Goal: Transaction & Acquisition: Book appointment/travel/reservation

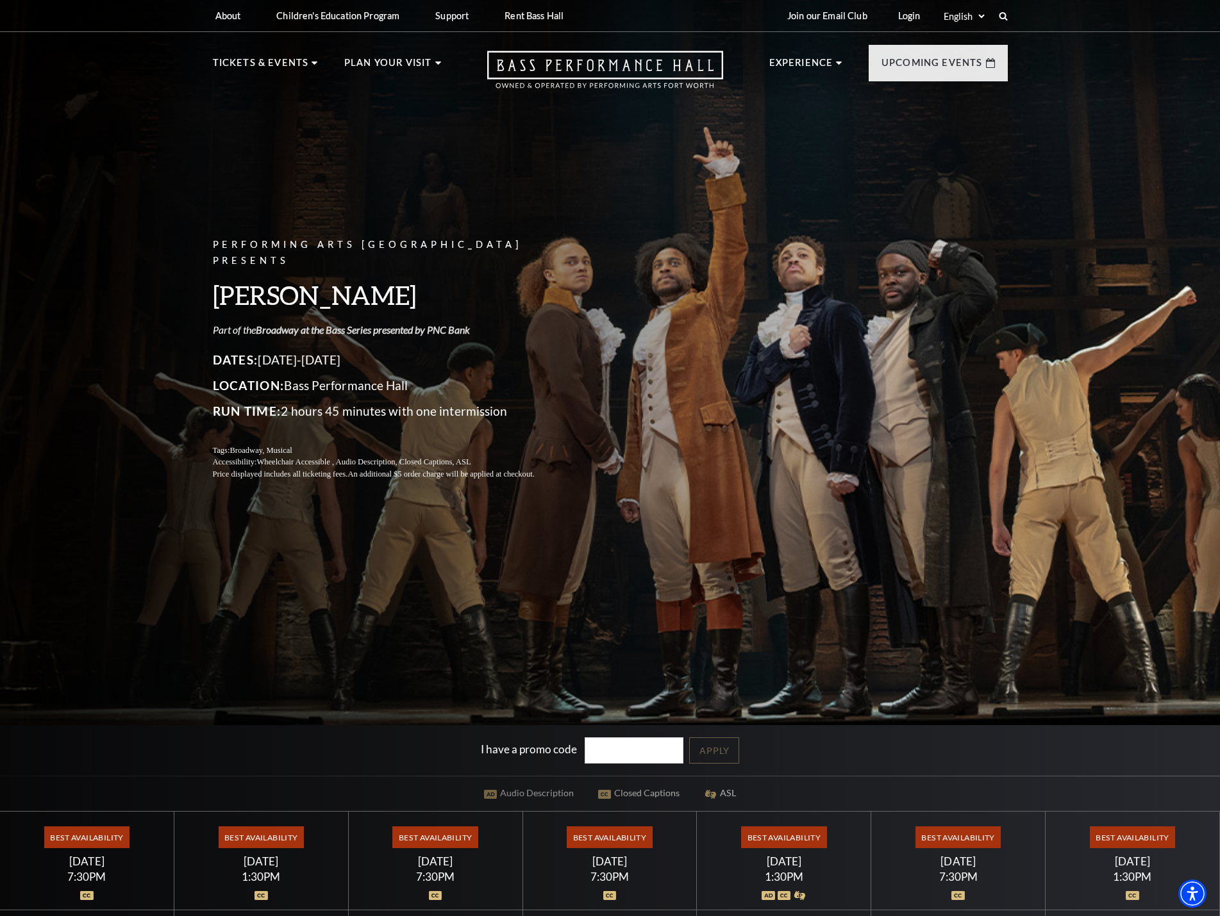
click at [408, 324] on link "Broadway at the Bass Series presented by PNC Bank" at bounding box center [363, 330] width 214 height 12
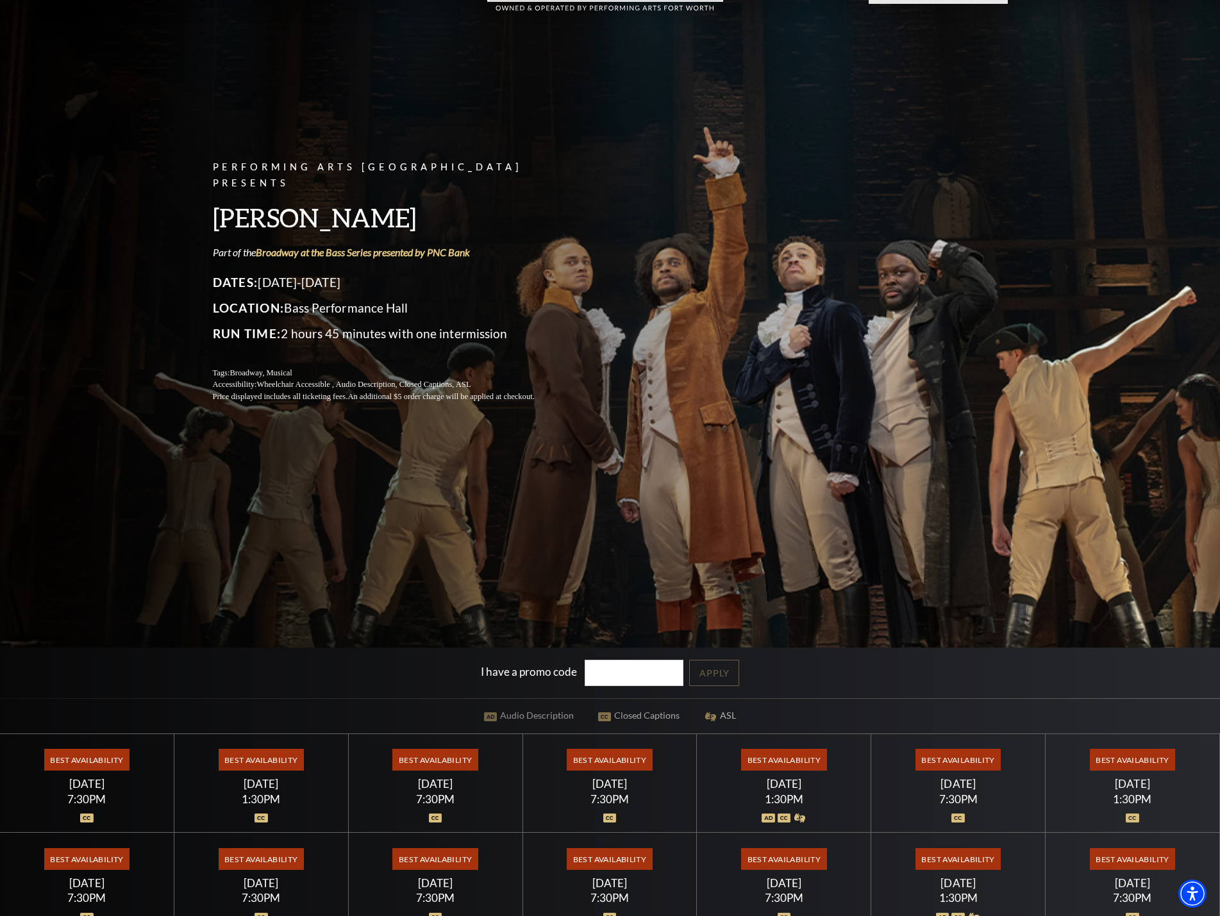
scroll to position [320, 0]
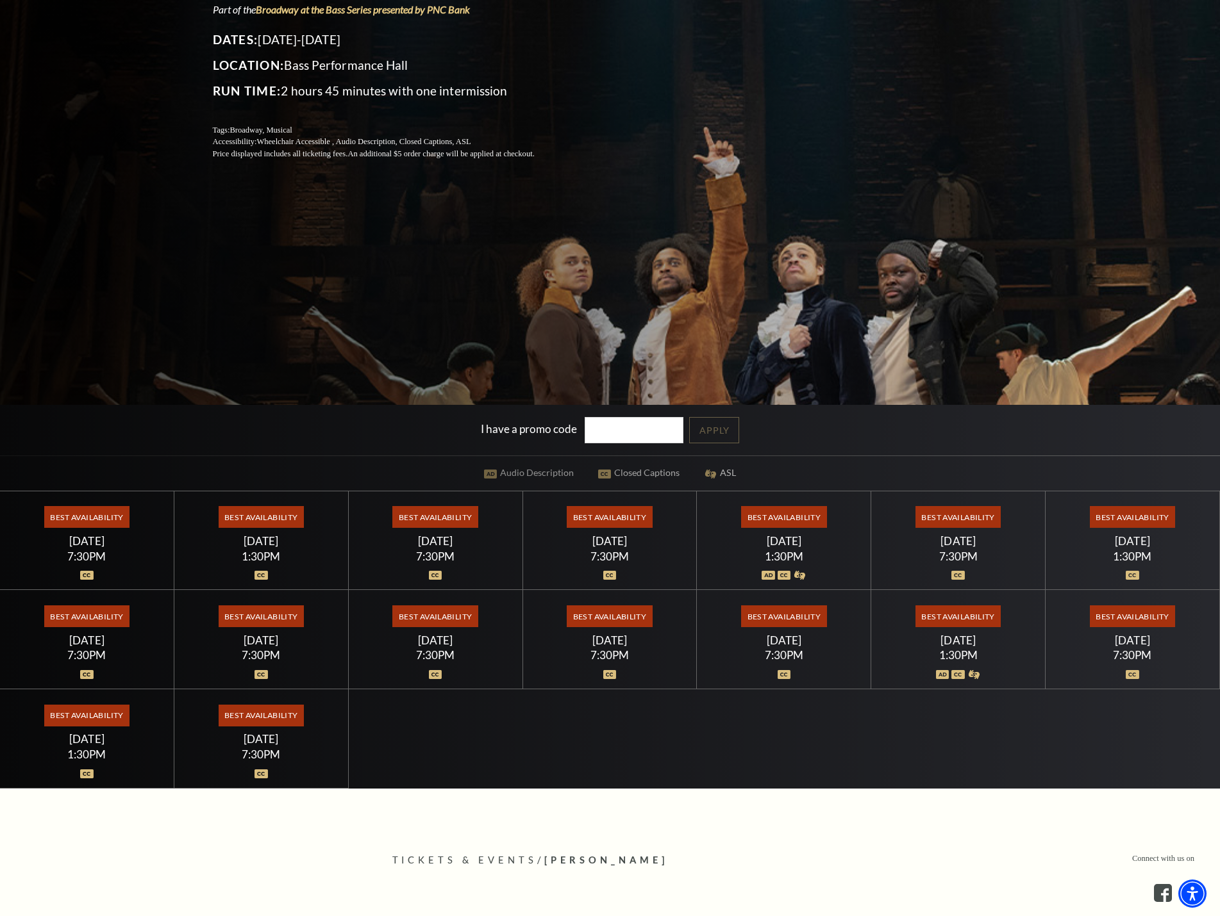
click at [269, 543] on div "[DATE]" at bounding box center [261, 540] width 143 height 13
click at [258, 559] on div "1:30PM" at bounding box center [261, 556] width 143 height 11
click at [258, 572] on img at bounding box center [260, 575] width 13 height 9
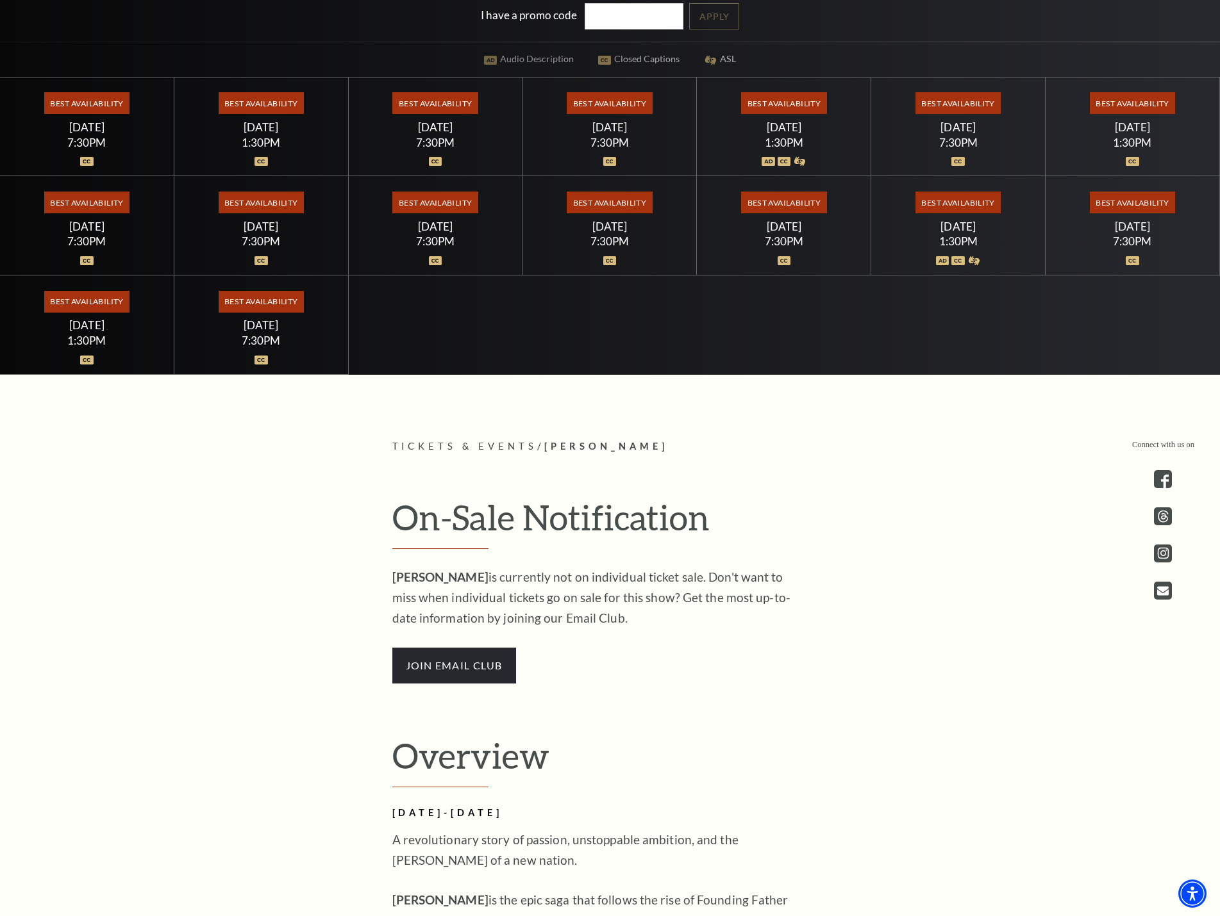
scroll to position [961, 0]
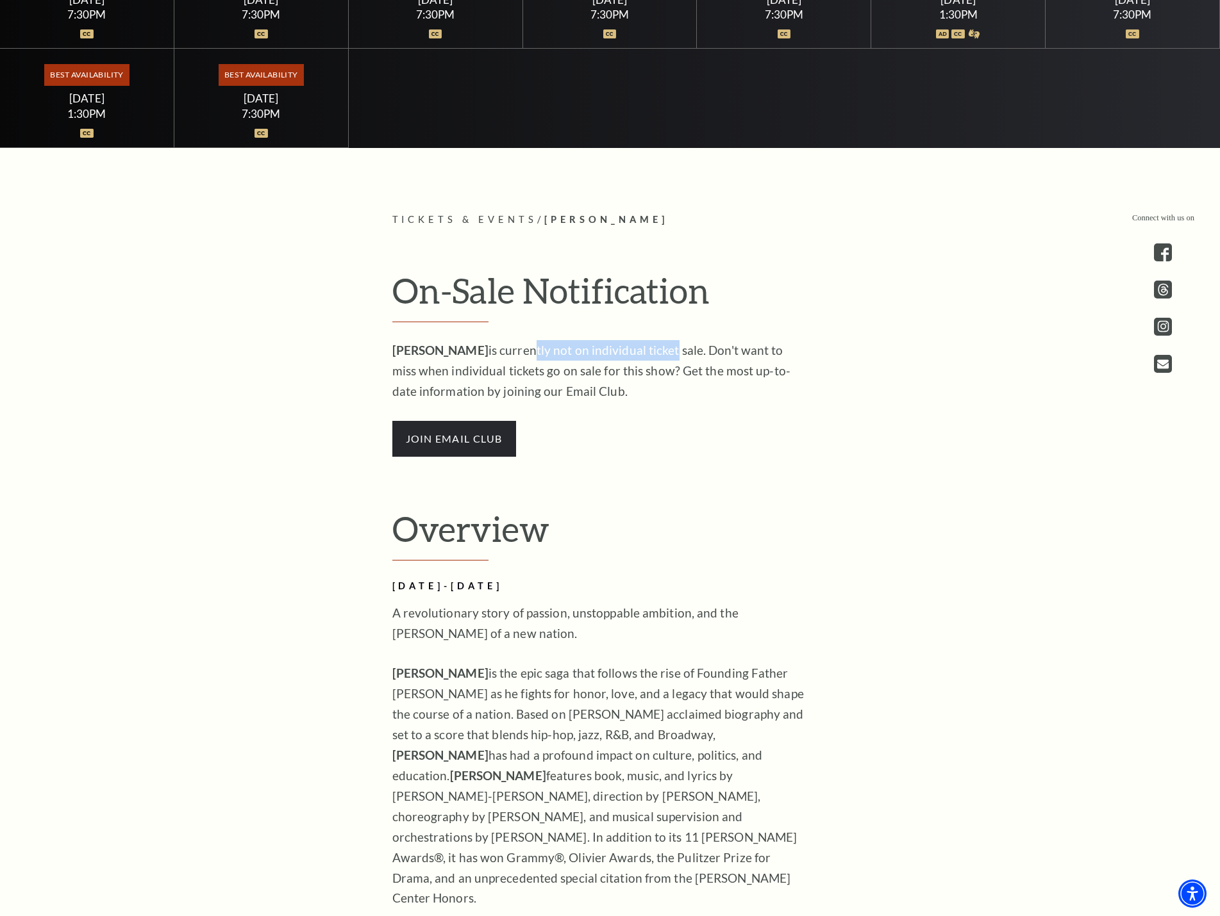
drag, startPoint x: 526, startPoint y: 351, endPoint x: 641, endPoint y: 351, distance: 115.4
click at [641, 351] on p "HAMILTON is currently not on individual ticket sale. Don't want to miss when in…" at bounding box center [600, 371] width 417 height 62
drag, startPoint x: 604, startPoint y: 388, endPoint x: 397, endPoint y: 286, distance: 229.9
click at [397, 286] on div "On-Sale Notification HAMILTON is currently not on individual ticket sale. Don't…" at bounding box center [609, 363] width 461 height 187
copy div "On-Sale Notification HAMILTON is currently not on individual ticket sale. Don't…"
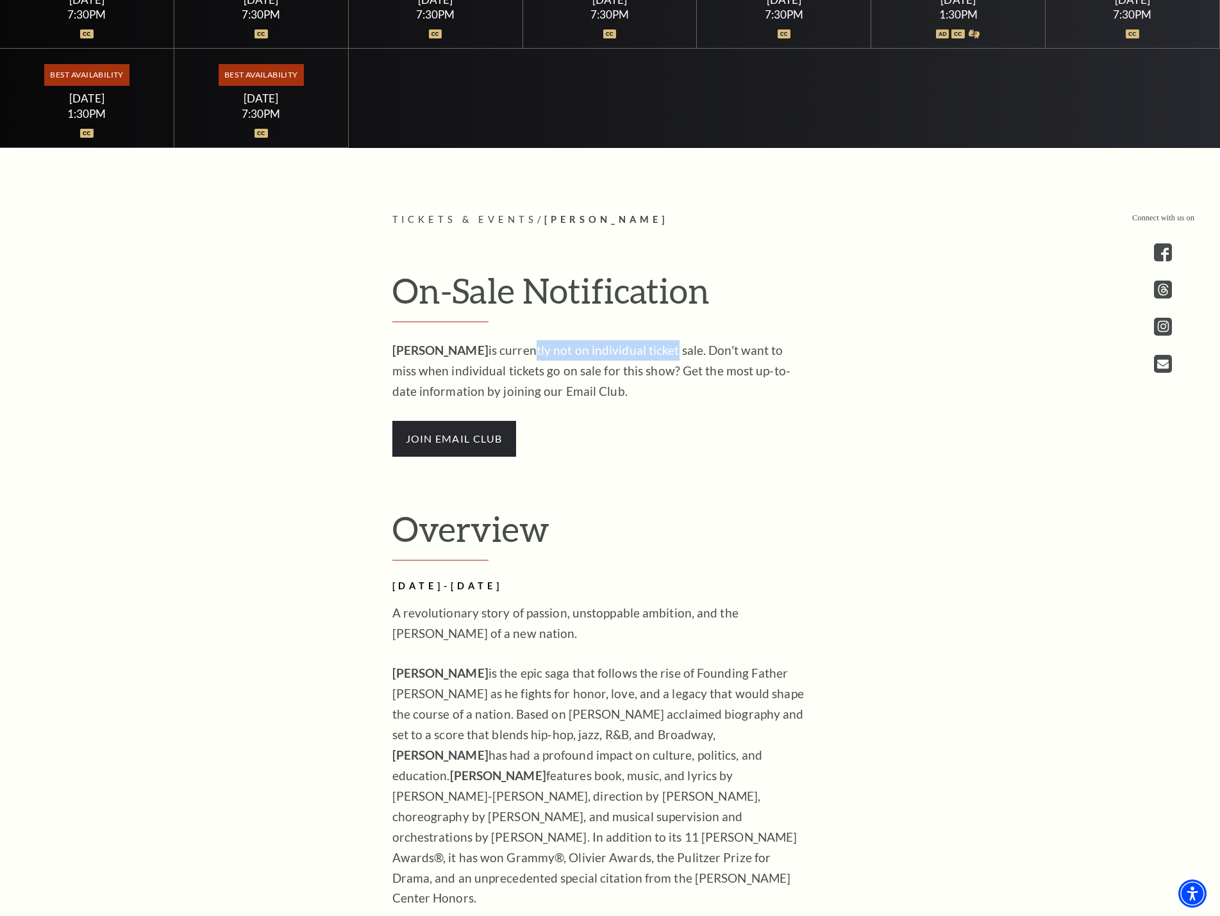
click at [670, 385] on p "HAMILTON is currently not on individual ticket sale. Don't want to miss when in…" at bounding box center [600, 371] width 417 height 62
click at [629, 394] on p "HAMILTON is currently not on individual ticket sale. Don't want to miss when in…" at bounding box center [600, 371] width 417 height 62
drag, startPoint x: 600, startPoint y: 397, endPoint x: 380, endPoint y: 349, distance: 224.9
click at [380, 349] on div "On-Sale Notification HAMILTON is currently not on individual ticket sale. Don't…" at bounding box center [609, 363] width 461 height 187
copy p "HAMILTON is currently not on individual ticket sale. Don't want to miss when in…"
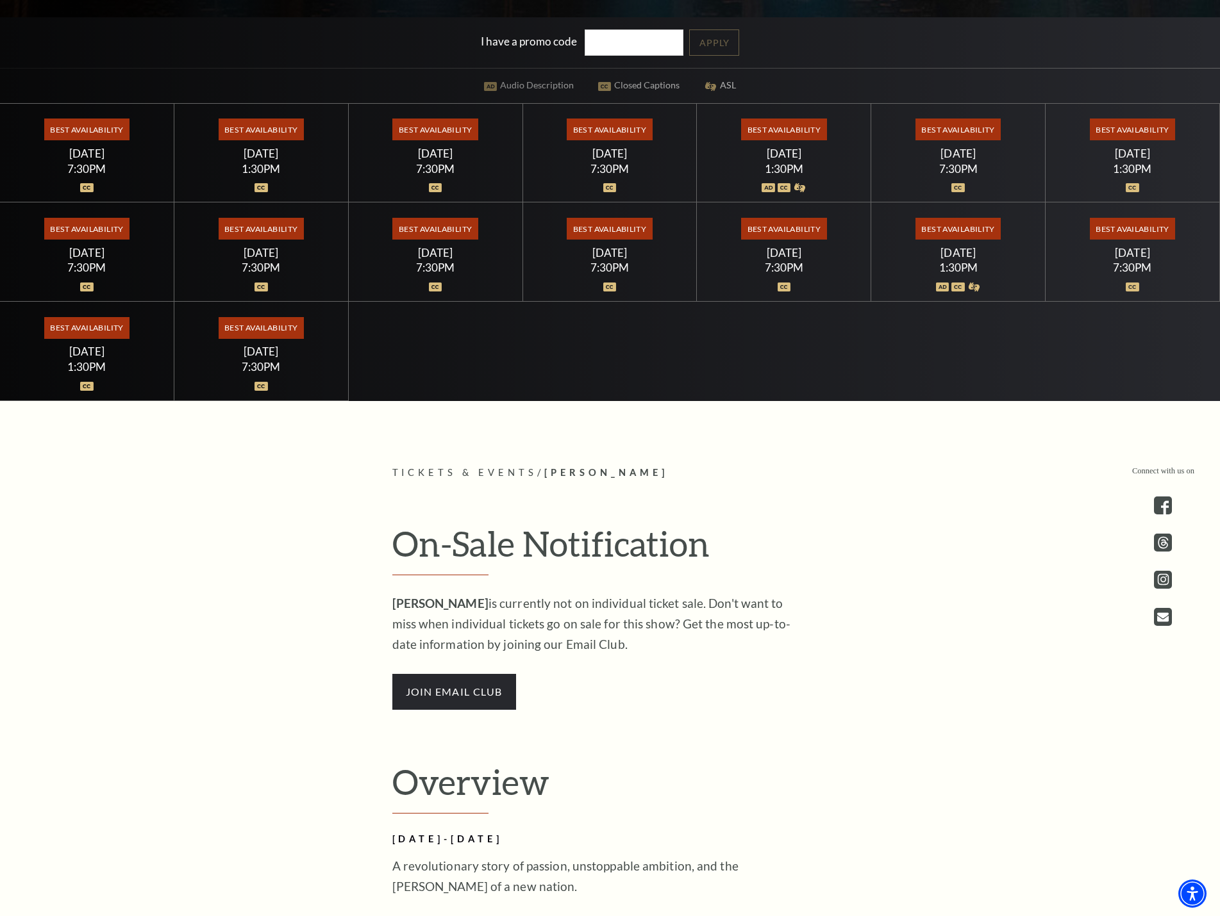
scroll to position [401, 0]
